Goal: Transaction & Acquisition: Obtain resource

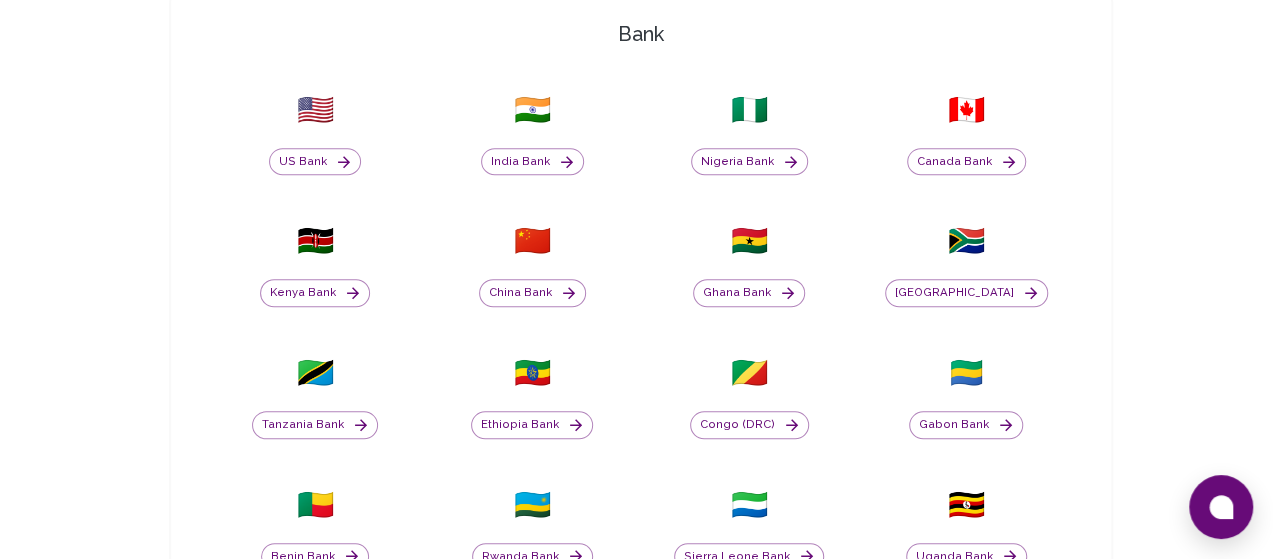
scroll to position [594, 0]
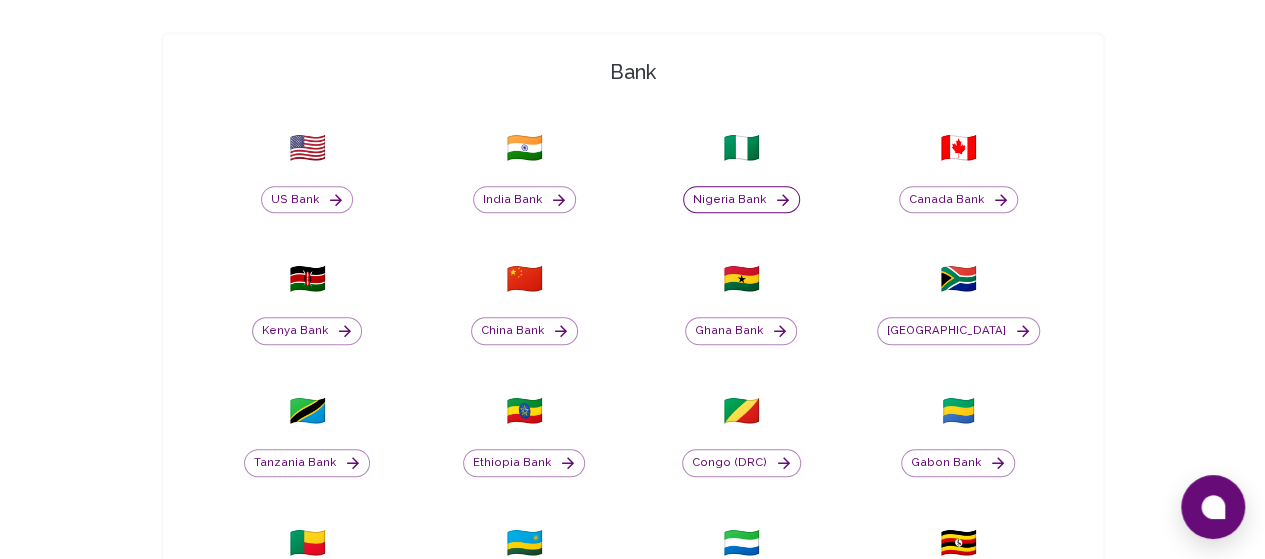
click at [683, 195] on button "Nigeria Bank" at bounding box center [741, 200] width 117 height 28
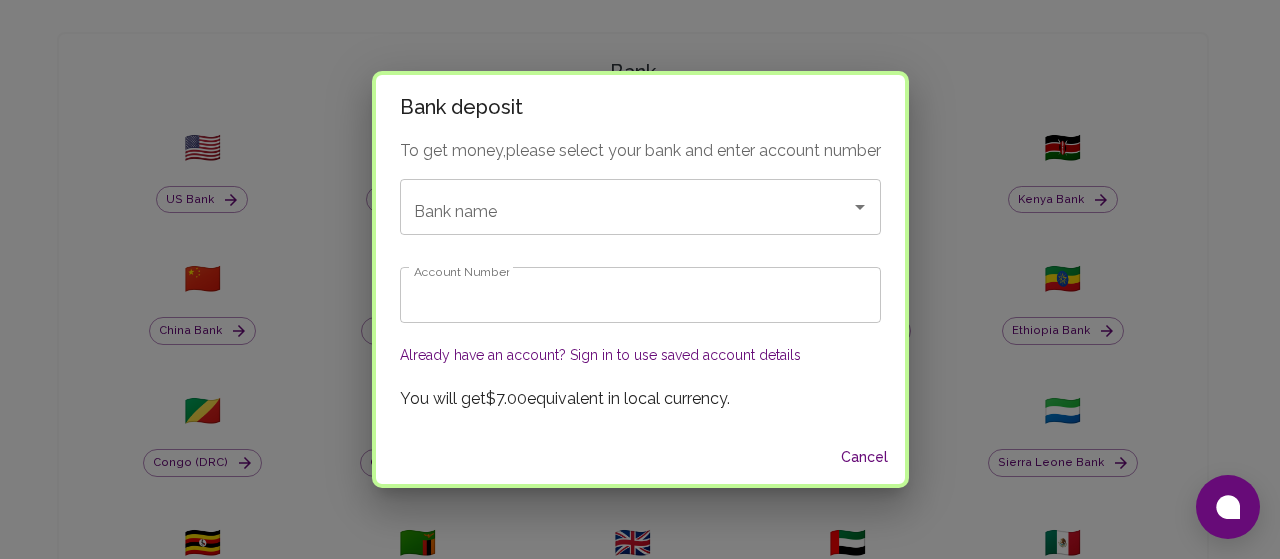
click at [664, 352] on button "Already have an account? Sign in to use saved account details" at bounding box center [600, 355] width 401 height 20
click at [744, 357] on button "Already have an account? Sign in to use saved account details" at bounding box center [600, 355] width 401 height 20
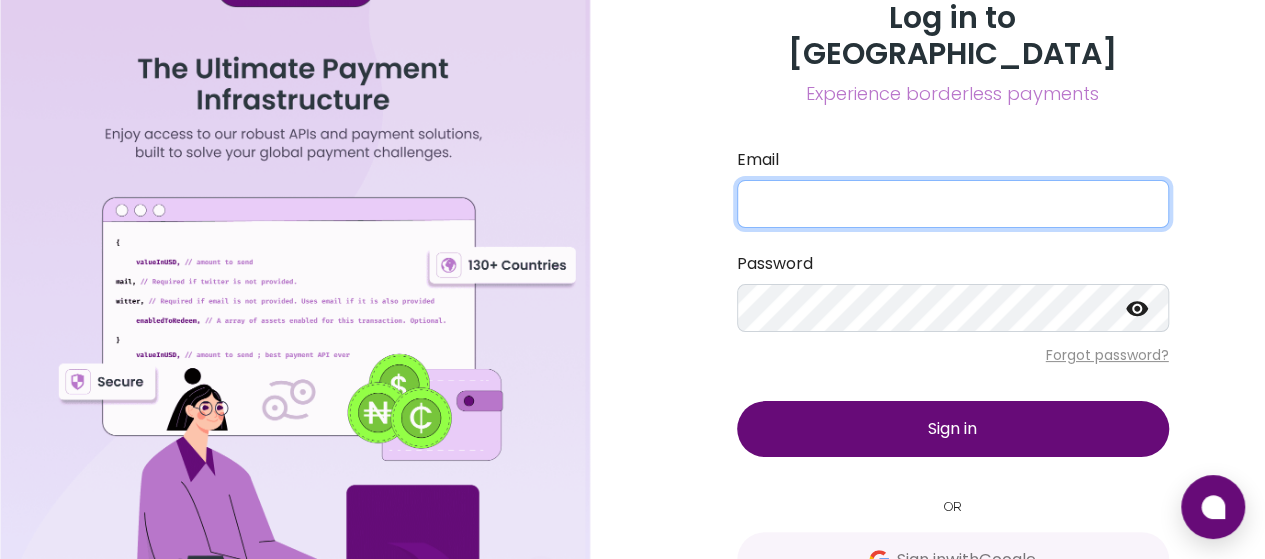
type input "[EMAIL_ADDRESS][DOMAIN_NAME]"
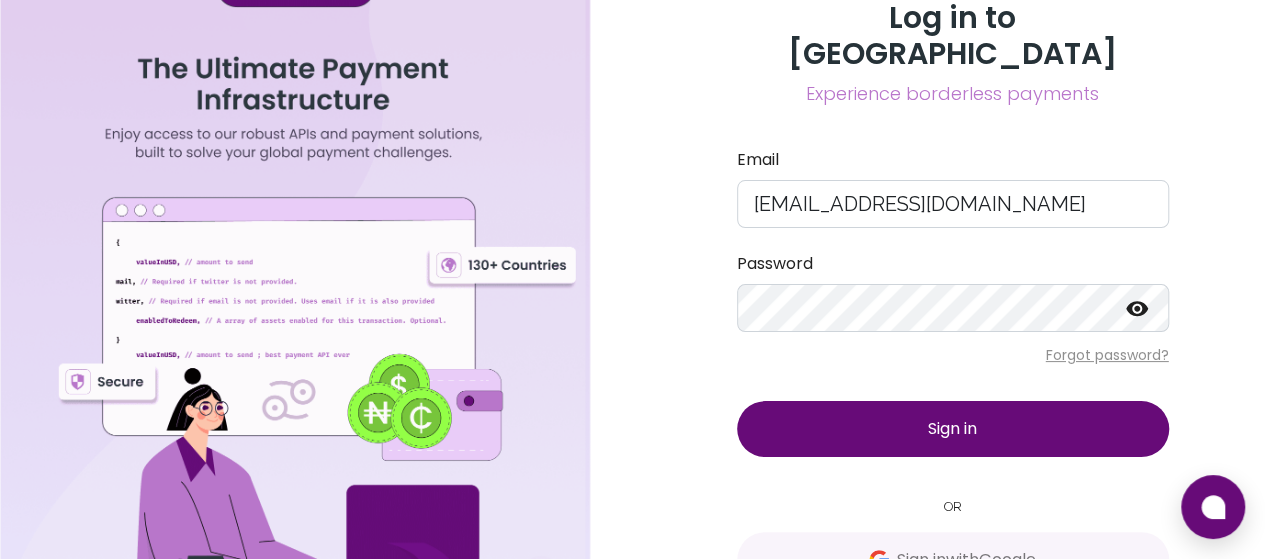
click at [902, 401] on button "Sign in" at bounding box center [953, 429] width 432 height 56
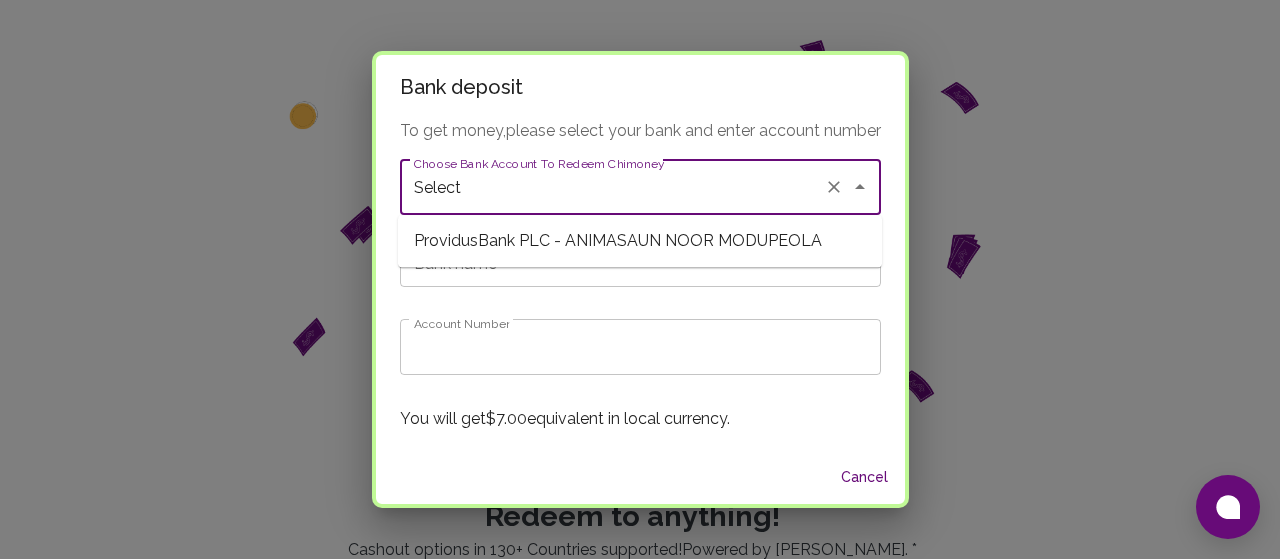
click at [801, 191] on input "Select" at bounding box center [612, 187] width 407 height 38
click at [788, 247] on span "ProvidusBank PLC - ANIMASAUN NOOR MODUPEOLA" at bounding box center [640, 241] width 484 height 36
type input "ProvidusBank PLC"
type input "6501852025"
type input "ProvidusBank PLC - ANIMASAUN NOOR MODUPEOLA"
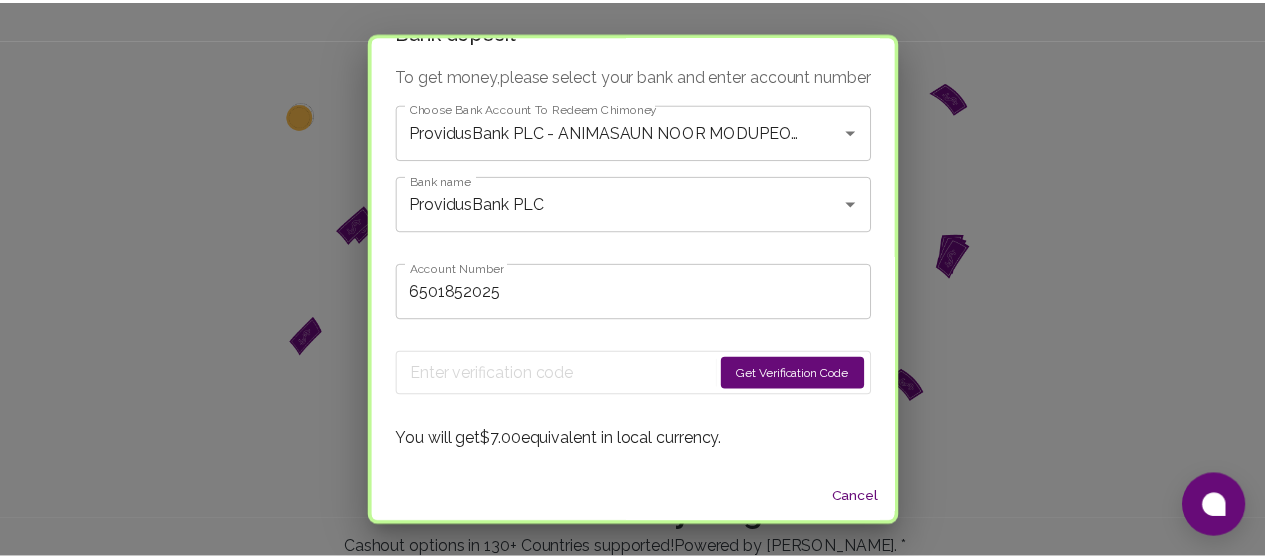
scroll to position [36, 0]
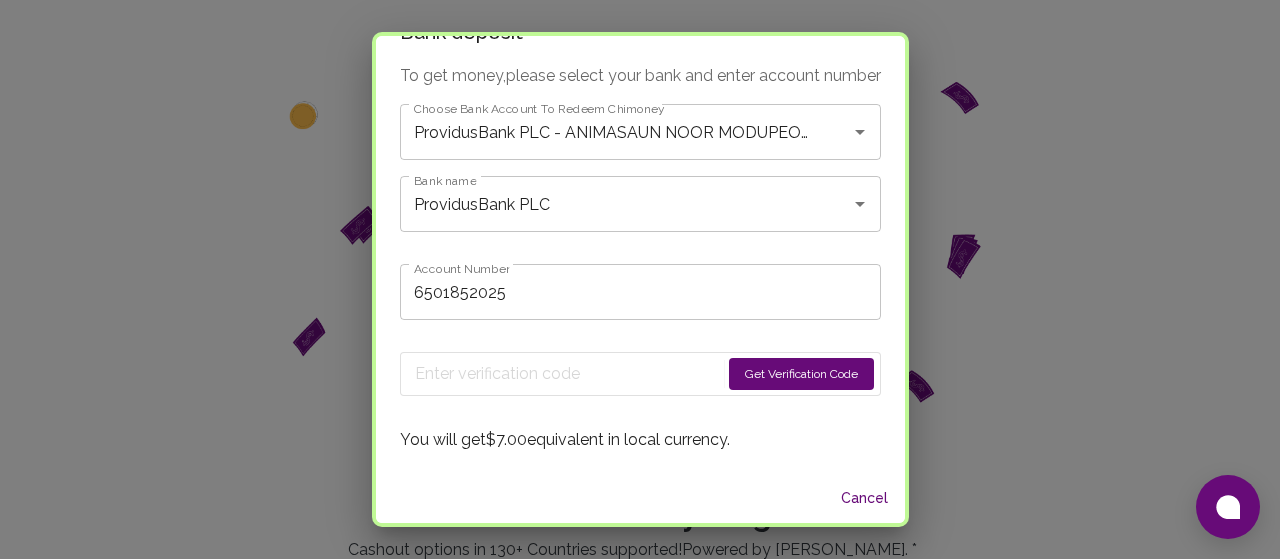
click at [772, 379] on button "Get Verification Code" at bounding box center [801, 374] width 145 height 32
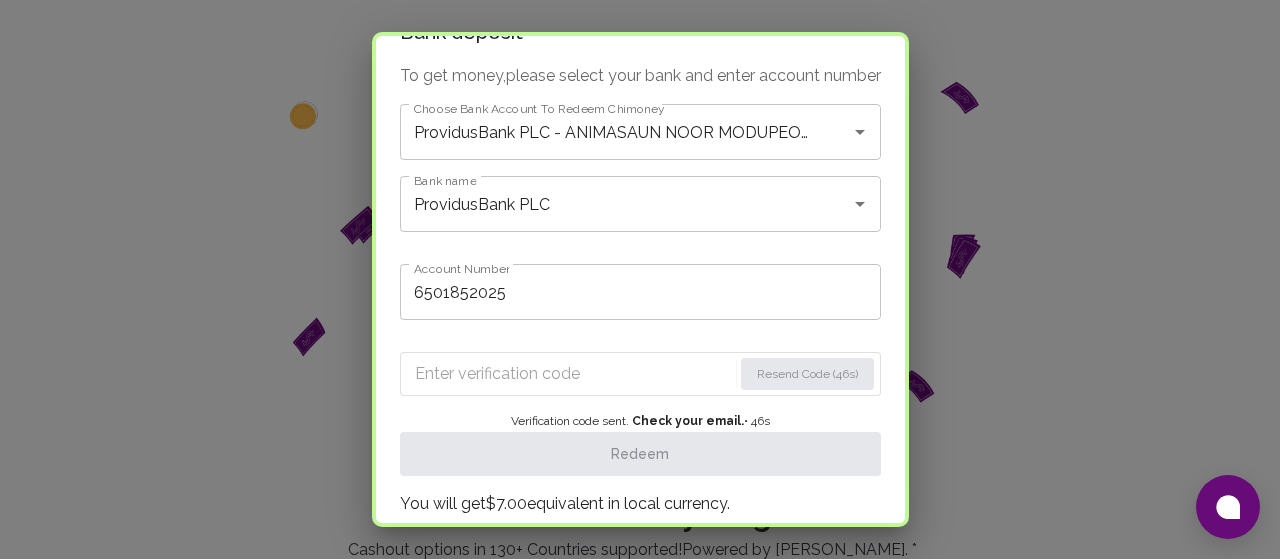
click at [626, 375] on input "Enter verification code" at bounding box center [573, 374] width 317 height 32
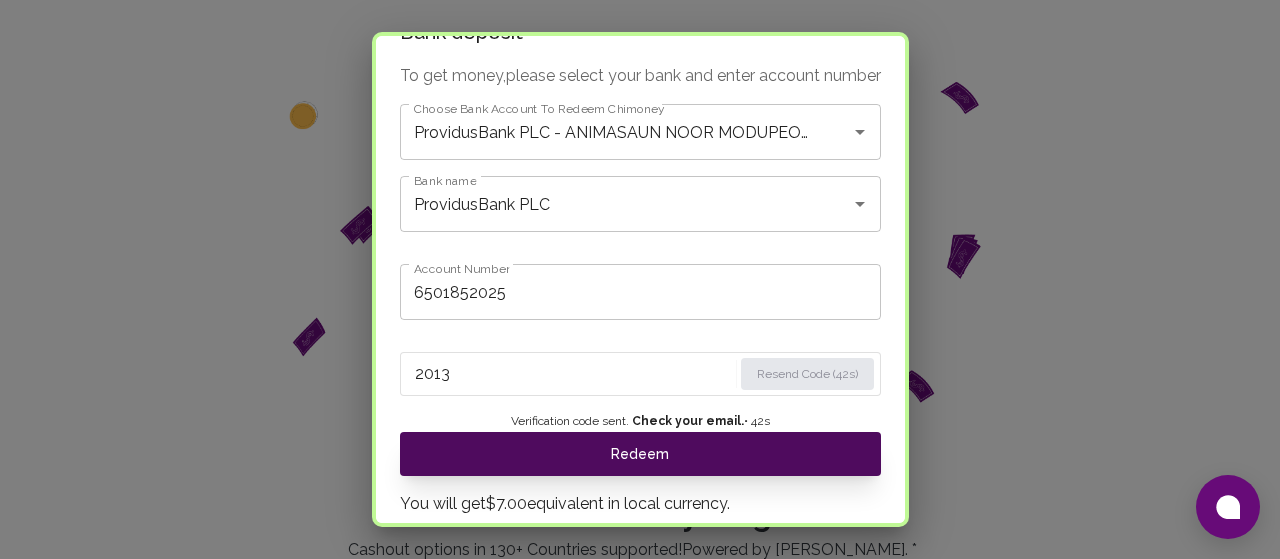
type input "2013"
click at [610, 453] on button "Redeem" at bounding box center [640, 454] width 481 height 44
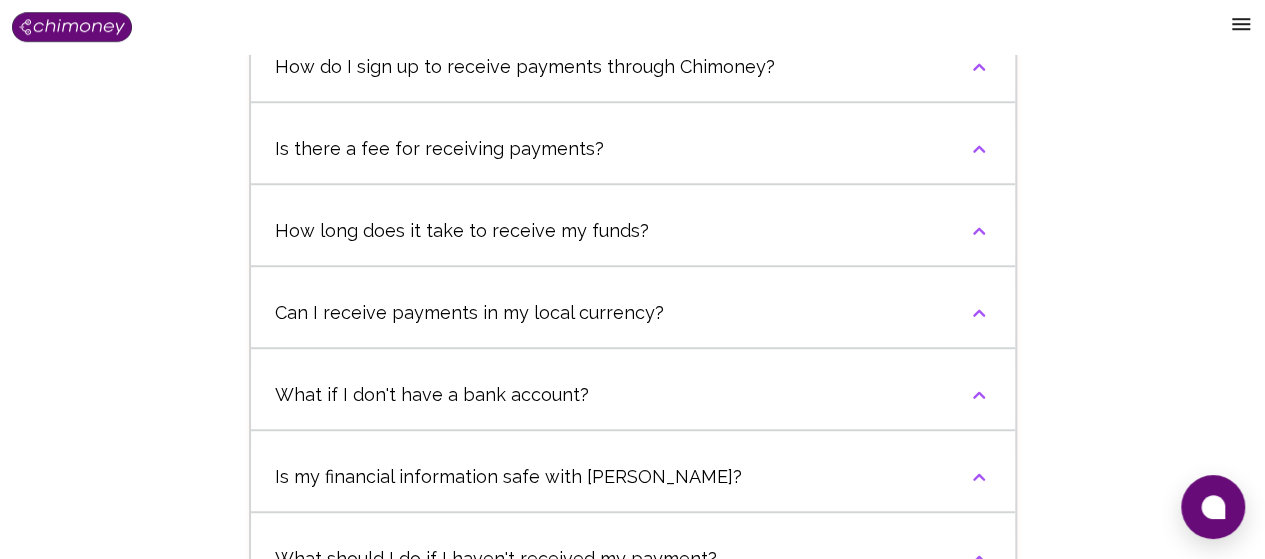
scroll to position [804, 0]
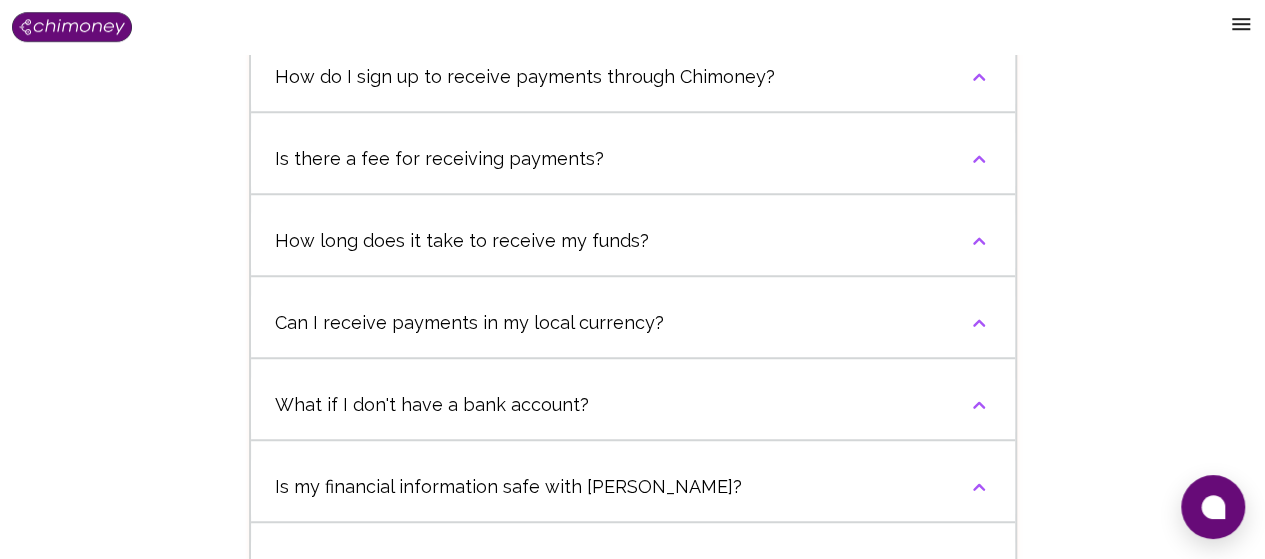
click at [951, 193] on button "Is there a fee for receiving payments?" at bounding box center [633, 159] width 764 height 68
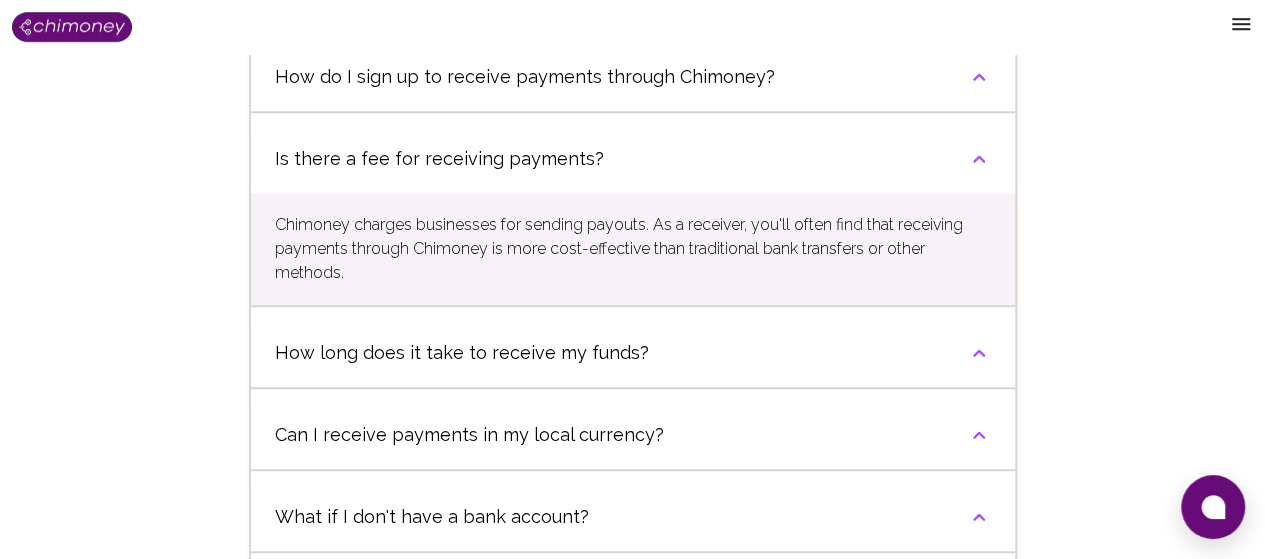
drag, startPoint x: 960, startPoint y: 193, endPoint x: 969, endPoint y: 179, distance: 16.6
click at [961, 193] on button "Is there a fee for receiving payments?" at bounding box center [633, 159] width 764 height 68
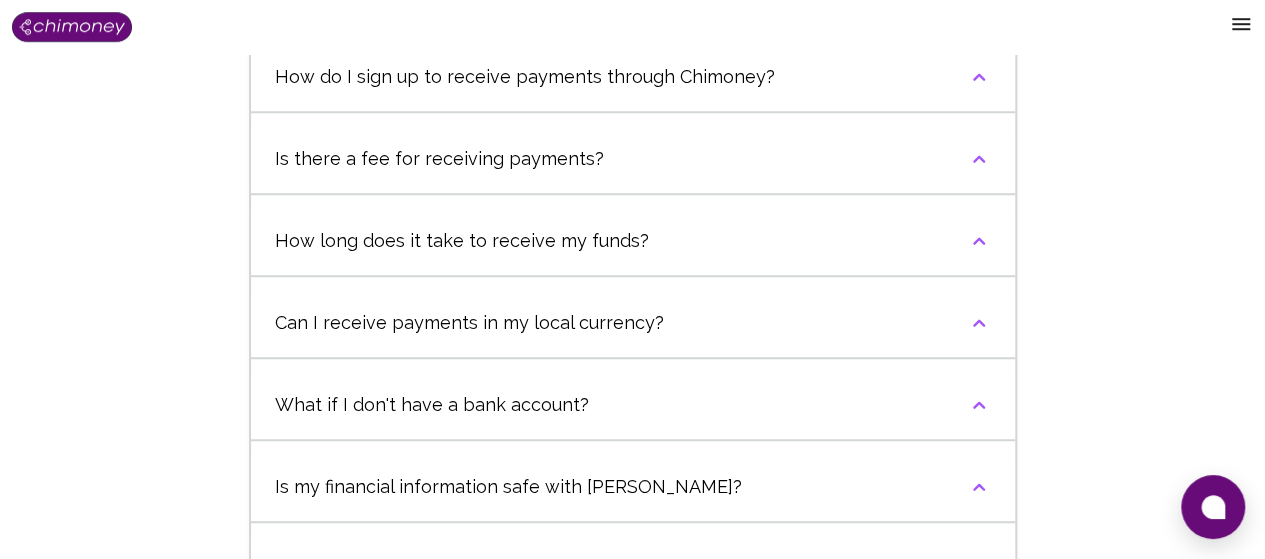
click at [972, 111] on button "How do I sign up to receive payments through Chimoney?" at bounding box center [633, 77] width 764 height 68
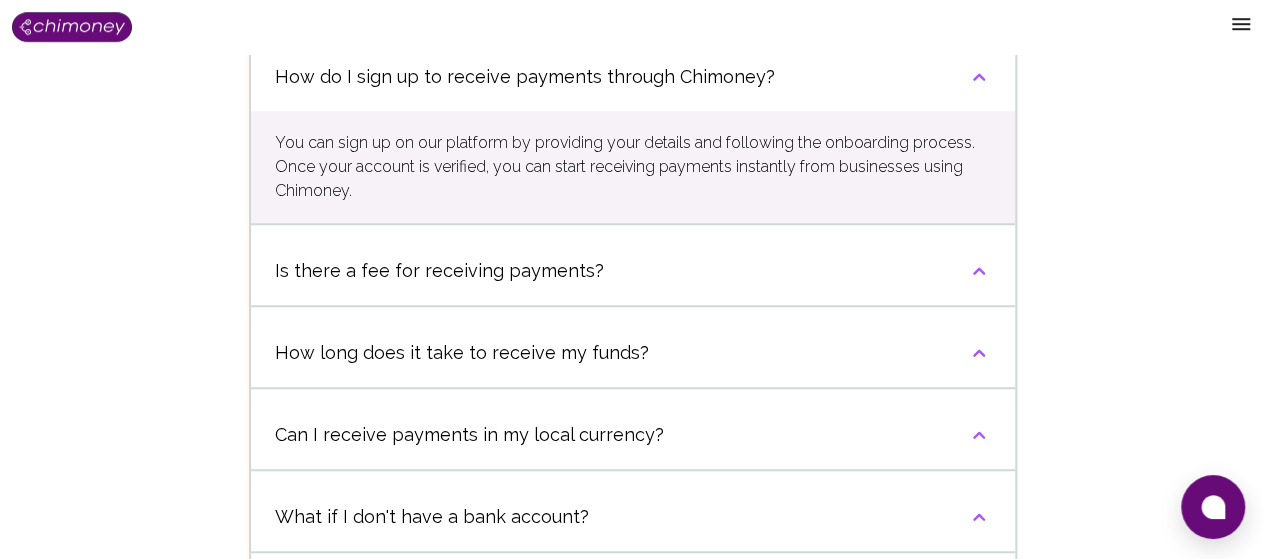
click at [972, 89] on icon "button" at bounding box center [979, 77] width 24 height 24
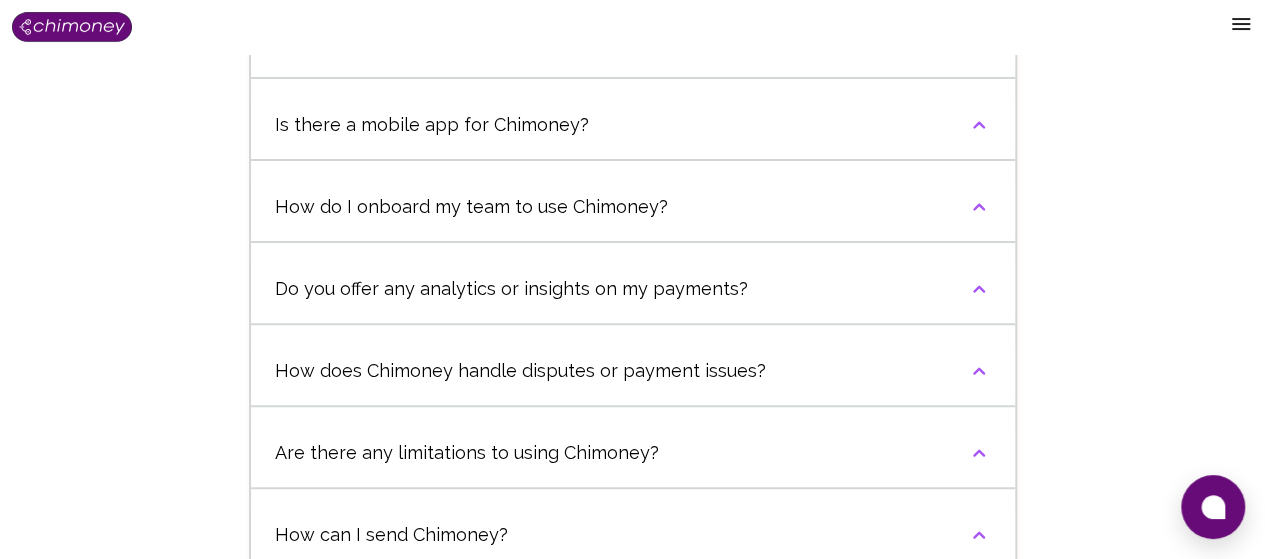
scroll to position [3983, 0]
